Goal: Task Accomplishment & Management: Use online tool/utility

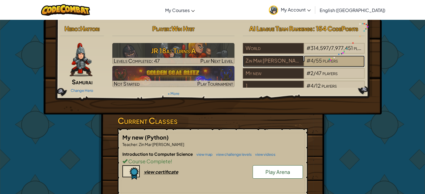
click at [329, 57] on div "# 4 / 55 players" at bounding box center [334, 61] width 61 height 11
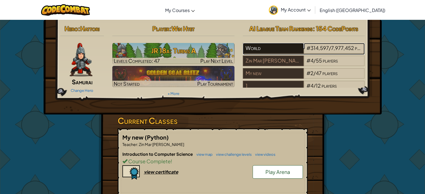
click at [269, 53] on div "World" at bounding box center [273, 48] width 61 height 11
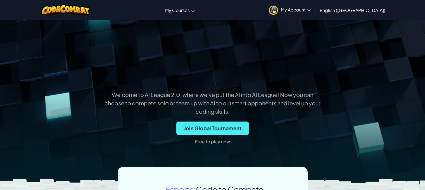
scroll to position [114, 0]
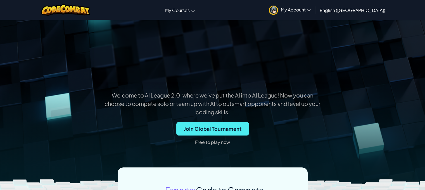
click at [313, 5] on link "My Account" at bounding box center [289, 10] width 47 height 18
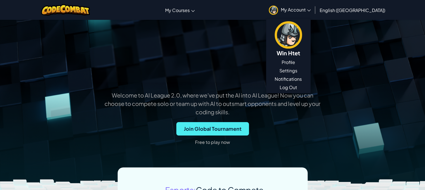
click at [389, 91] on p "Welcome to AI League 2.0, where we’ve put the AI into AI League! Now you can" at bounding box center [212, 95] width 401 height 8
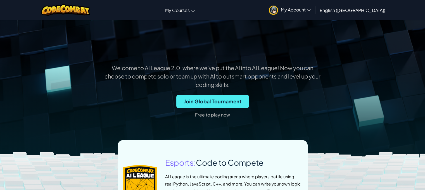
scroll to position [142, 0]
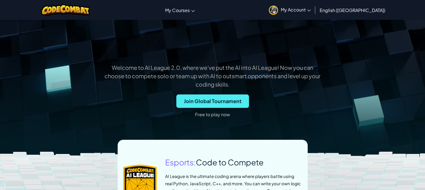
click at [220, 113] on p "Free to play now" at bounding box center [212, 114] width 35 height 9
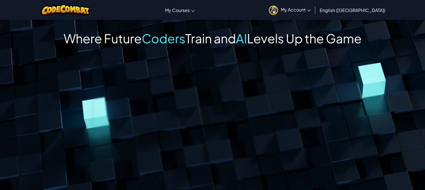
scroll to position [1, 0]
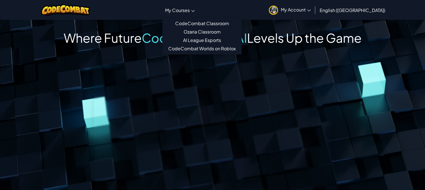
click at [198, 15] on link "My Courses" at bounding box center [179, 10] width 35 height 15
click at [241, 20] on link "CodeCombat Classroom" at bounding box center [202, 23] width 79 height 8
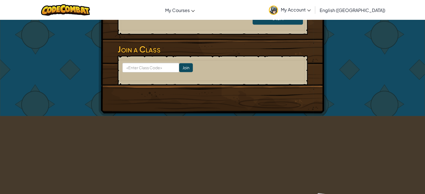
scroll to position [299, 0]
click at [151, 65] on input at bounding box center [150, 67] width 57 height 9
type input "FloorTownMouth"
click at [179, 65] on input "Join" at bounding box center [186, 67] width 14 height 9
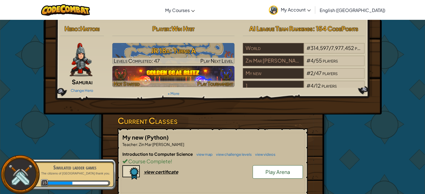
click at [206, 77] on img at bounding box center [173, 76] width 122 height 21
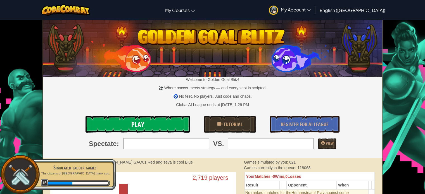
click at [145, 117] on link "Play" at bounding box center [137, 124] width 104 height 17
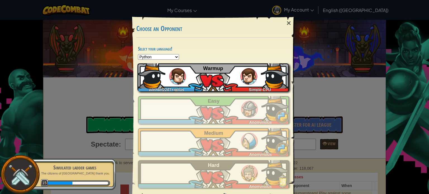
click at [215, 85] on div "winhtet2207+gplus Simple CPU Warmup" at bounding box center [212, 77] width 151 height 28
